Goal: Information Seeking & Learning: Check status

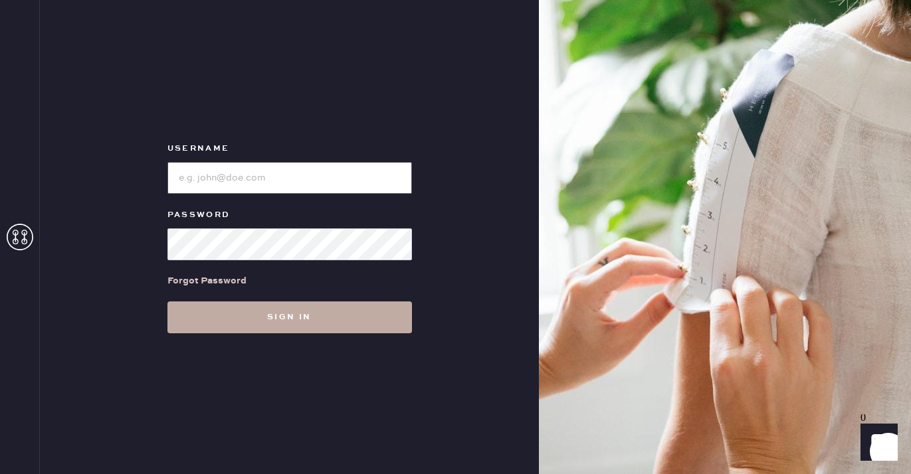
type input "[EMAIL_ADDRESS][DOMAIN_NAME]"
click at [310, 326] on button "Sign in" at bounding box center [289, 318] width 245 height 32
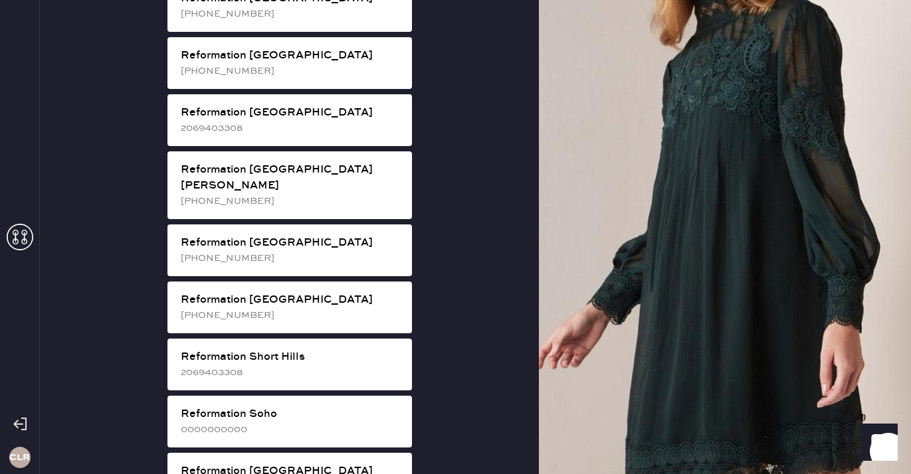
scroll to position [2080, 0]
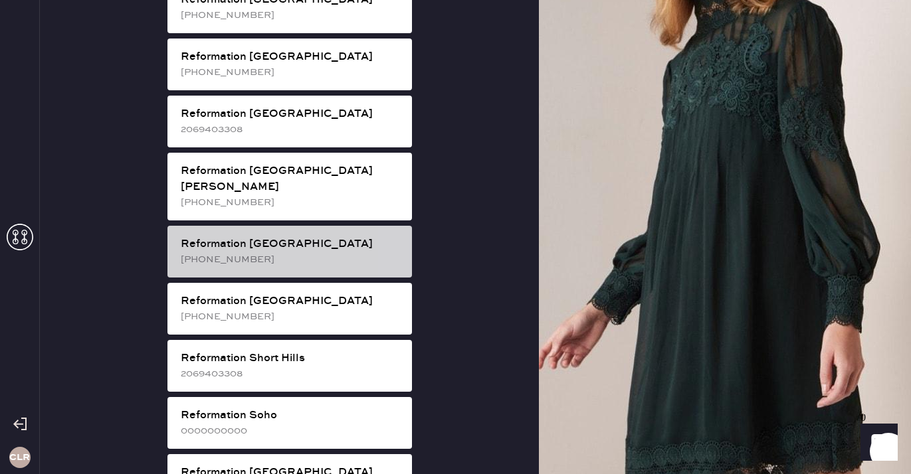
click at [310, 253] on div "[PHONE_NUMBER]" at bounding box center [291, 260] width 221 height 15
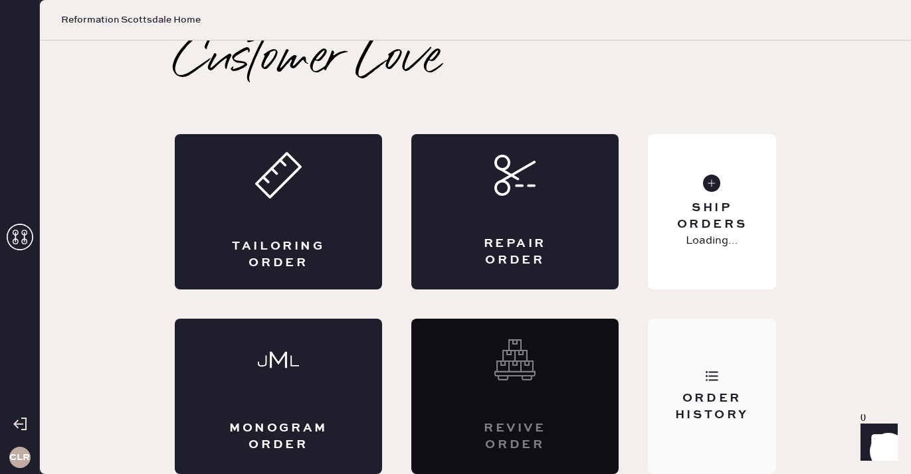
click at [684, 361] on div "Order History" at bounding box center [712, 397] width 128 height 156
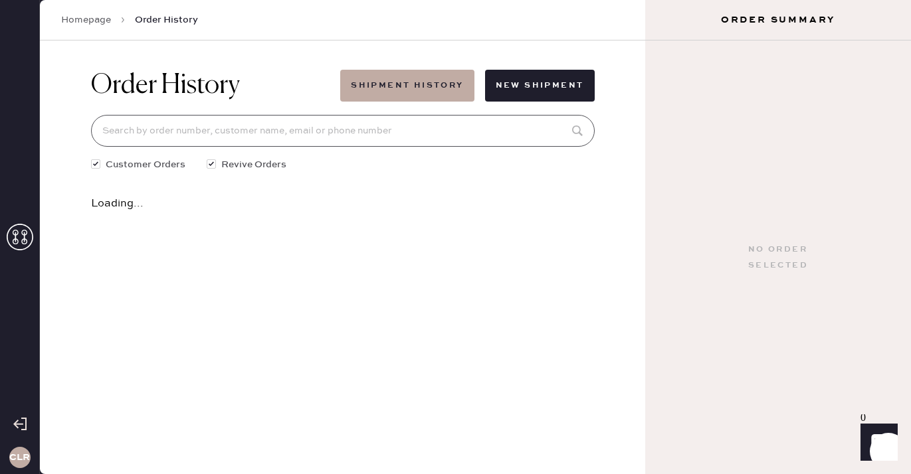
click at [347, 135] on input at bounding box center [343, 131] width 504 height 32
paste input "[EMAIL_ADDRESS][DOMAIN_NAME]"
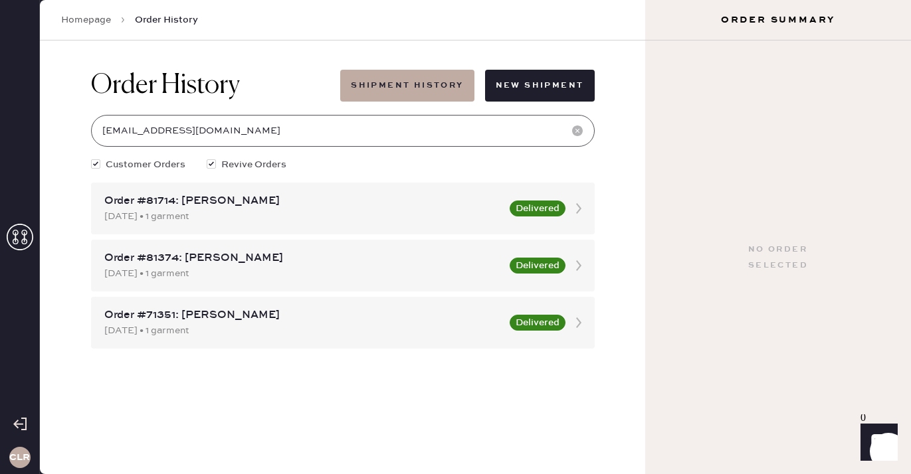
type input "[EMAIL_ADDRESS][DOMAIN_NAME]"
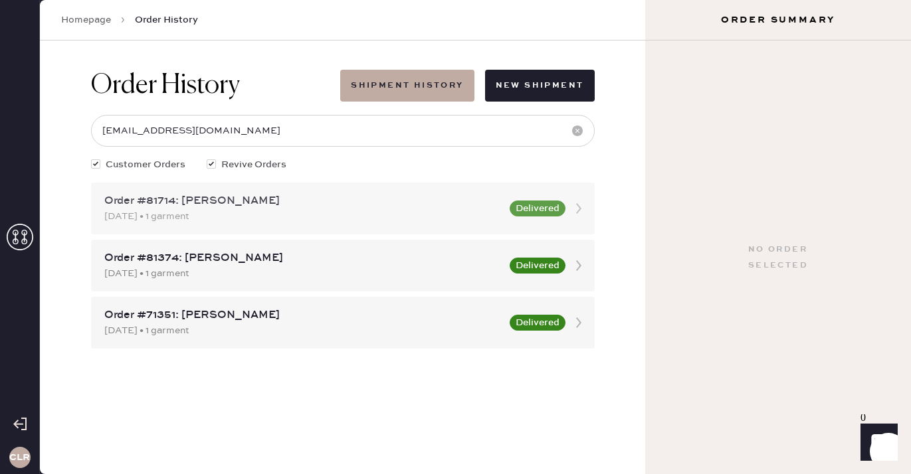
click at [234, 208] on div "Order #81714: [PERSON_NAME]" at bounding box center [302, 201] width 397 height 16
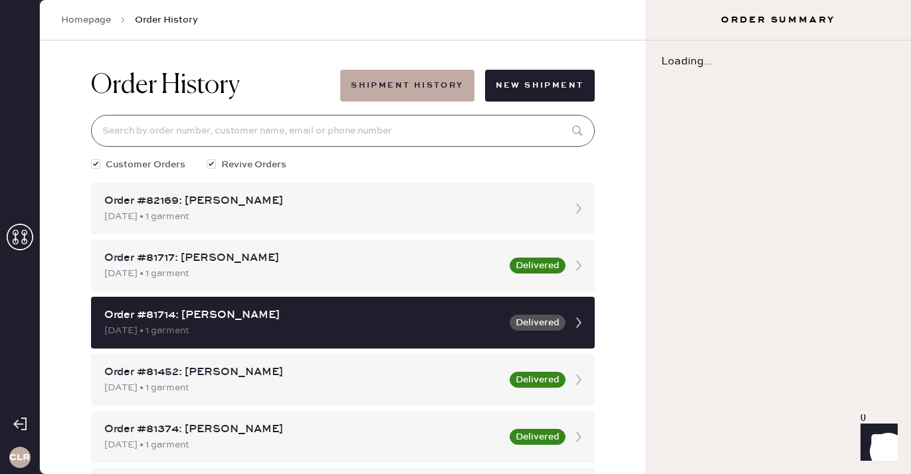
click at [259, 134] on input at bounding box center [343, 131] width 504 height 32
paste input "[EMAIL_ADDRESS][DOMAIN_NAME]"
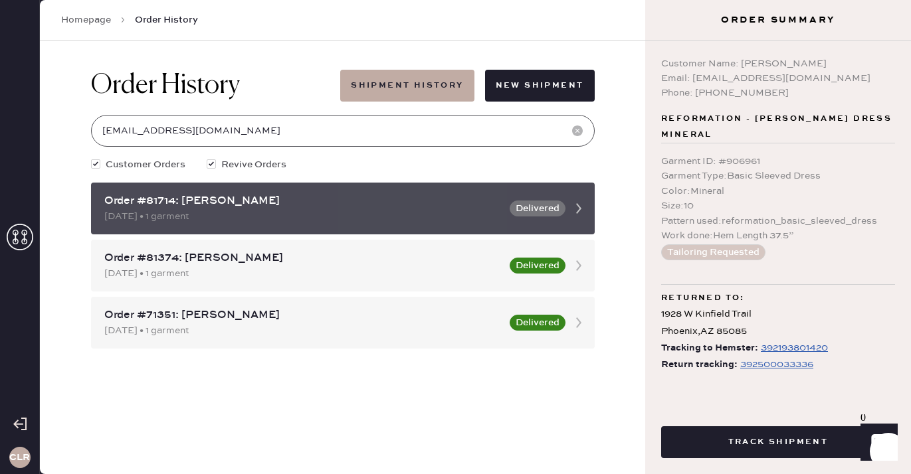
type input "[EMAIL_ADDRESS][DOMAIN_NAME]"
drag, startPoint x: 146, startPoint y: 200, endPoint x: 175, endPoint y: 202, distance: 29.3
click at [175, 202] on div "Order #81714: [PERSON_NAME]" at bounding box center [302, 201] width 397 height 16
copy div "81714"
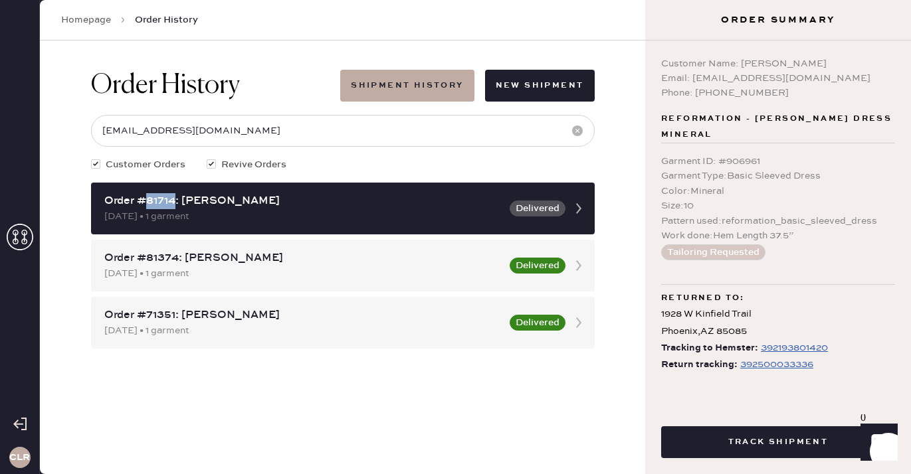
drag, startPoint x: 740, startPoint y: 63, endPoint x: 841, endPoint y: 64, distance: 101.0
click at [841, 64] on div "Customer Name: [PERSON_NAME]" at bounding box center [778, 63] width 234 height 15
copy div "[PERSON_NAME]"
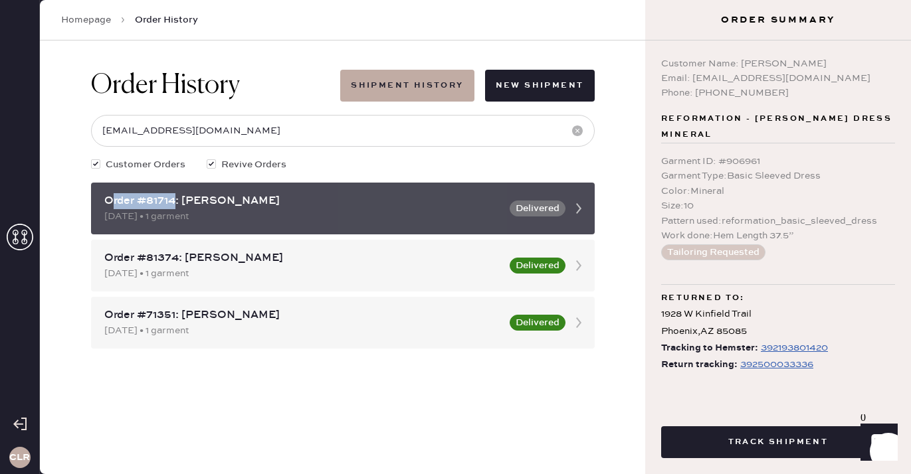
drag, startPoint x: 175, startPoint y: 201, endPoint x: 111, endPoint y: 202, distance: 64.5
click at [111, 202] on div "Order #81714: [PERSON_NAME]" at bounding box center [302, 201] width 397 height 16
click at [138, 185] on div "Order #81714: [PERSON_NAME] [DATE] • 1 garment Delivered" at bounding box center [343, 209] width 504 height 52
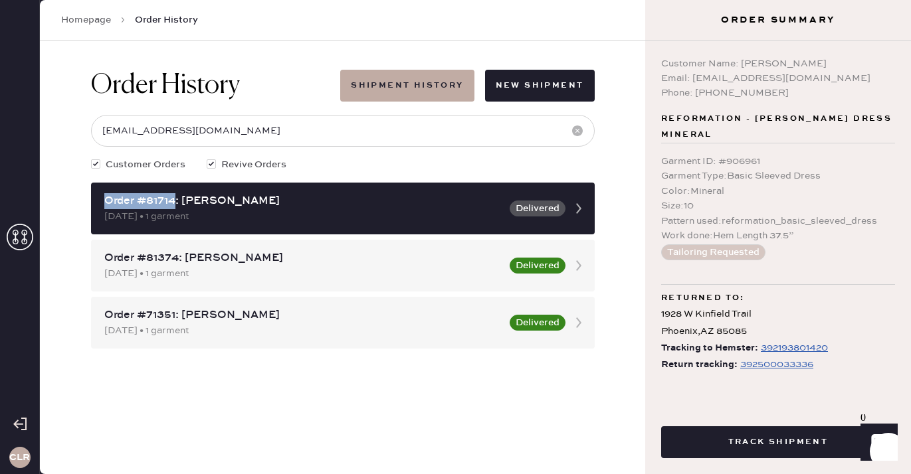
drag, startPoint x: 175, startPoint y: 203, endPoint x: 66, endPoint y: 203, distance: 109.0
click at [66, 203] on div "Order History Shipment History New Shipment [EMAIL_ADDRESS][DOMAIN_NAME] Custom…" at bounding box center [342, 258] width 605 height 434
copy div "Order #81714"
